Goal: Task Accomplishment & Management: Manage account settings

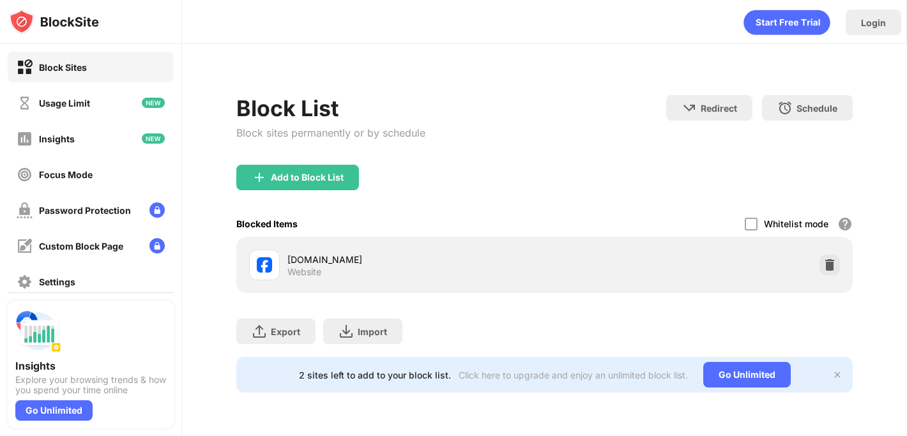
click at [824, 266] on img at bounding box center [830, 265] width 13 height 13
